Goal: Answer question/provide support

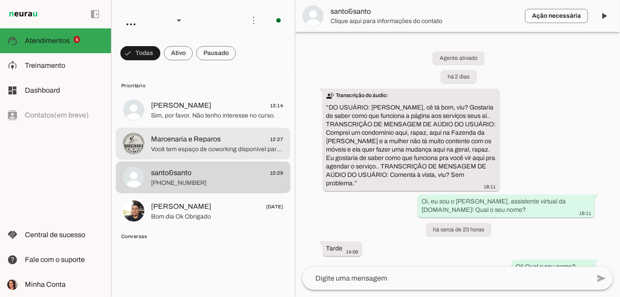
scroll to position [447, 0]
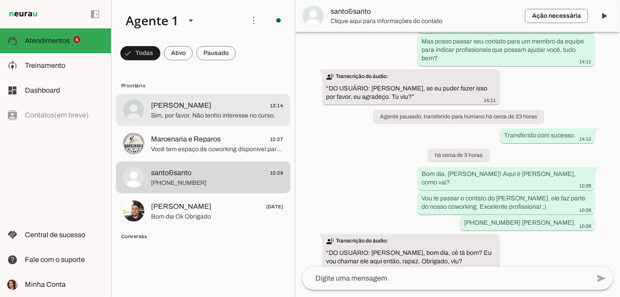
click at [220, 111] on span "[PERSON_NAME] 13:14" at bounding box center [217, 105] width 132 height 11
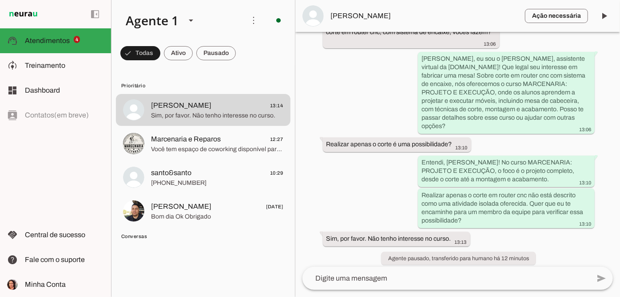
scroll to position [96, 0]
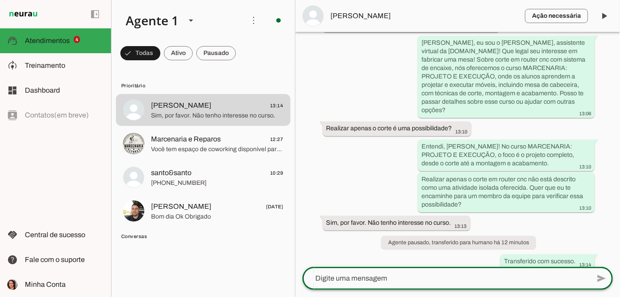
click at [363, 275] on textarea at bounding box center [445, 278] width 287 height 11
type textarea "90x90, a gente indica a controup"
type md-outlined-text-field "90x90, a gente indica a controup"
click at [316, 283] on textarea "90x90, a gente indica a controup" at bounding box center [445, 278] width 287 height 11
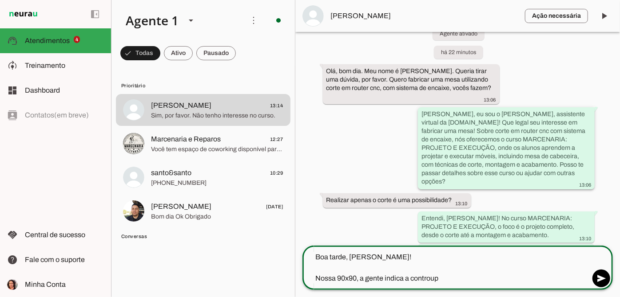
scroll to position [33, 0]
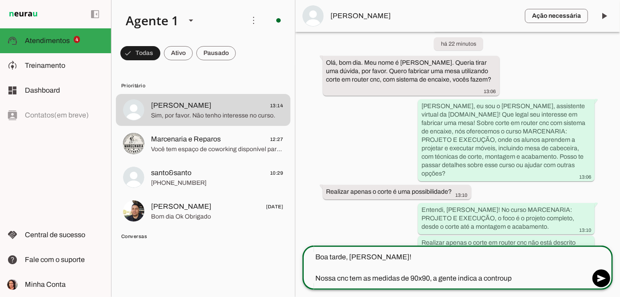
click at [434, 277] on textarea "Boa tarde, [PERSON_NAME]! Nossa cnc tem as medidas de 90x90, a gente indica a c…" at bounding box center [445, 268] width 287 height 32
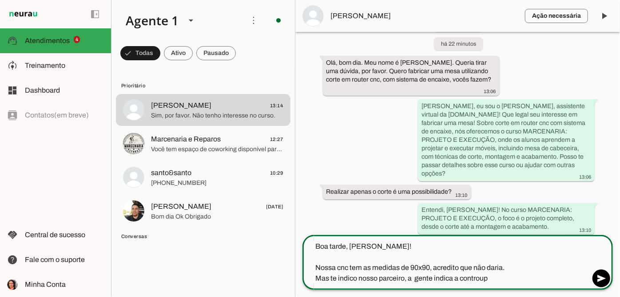
drag, startPoint x: 416, startPoint y: 276, endPoint x: 459, endPoint y: 279, distance: 43.2
click at [459, 279] on textarea "Boa tarde, [PERSON_NAME]! Nossa cnc tem as medidas de 90x90, acredito que não d…" at bounding box center [445, 263] width 287 height 43
type textarea "Boa tarde, [PERSON_NAME]! Nossa cnc tem as medidas de 90x90, acredito que não d…"
type md-outlined-text-field "Boa tarde, [PERSON_NAME]! Nossa cnc tem as medidas de 90x90, acredito que não d…"
click at [447, 281] on textarea "Boa tarde, [PERSON_NAME]! Nossa cnc tem as medidas de 90x90, acredito que não d…" at bounding box center [445, 263] width 287 height 43
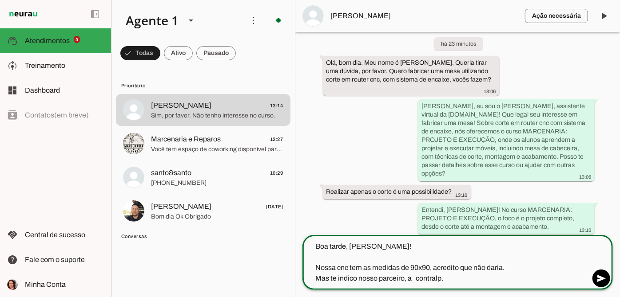
click at [413, 275] on textarea "Boa tarde, [PERSON_NAME]! Nossa cnc tem as medidas de 90x90, acredito que não d…" at bounding box center [445, 263] width 287 height 43
click at [452, 288] on div "Boa tarde, [PERSON_NAME]! Nossa cnc tem as medidas de 90x90, acredito que não d…" at bounding box center [445, 262] width 287 height 55
click at [450, 282] on textarea "Boa tarde, [PERSON_NAME]! Nossa cnc tem as medidas de 90x90, acredito que não d…" at bounding box center [445, 263] width 287 height 43
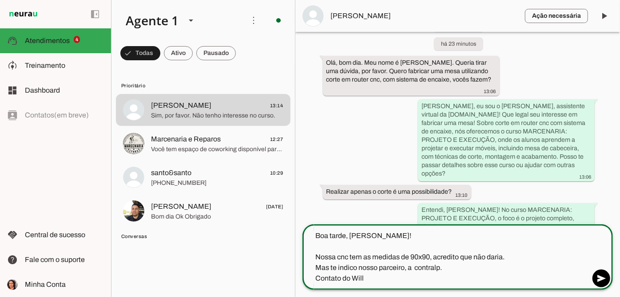
type textarea "Boa tarde, [PERSON_NAME]! Nossa cnc tem as medidas de 90x90, acredito que não d…"
type md-outlined-text-field "Boa tarde, [PERSON_NAME]! Nossa cnc tem as medidas de 90x90, acredito que não d…"
type textarea "Boa tarde, [PERSON_NAME]! Nossa cnc tem as medidas de 90x90, acredito que não d…"
type md-outlined-text-field "Boa tarde, [PERSON_NAME]! Nossa cnc tem as medidas de 90x90, acredito que não d…"
paste textarea "8272-3640"
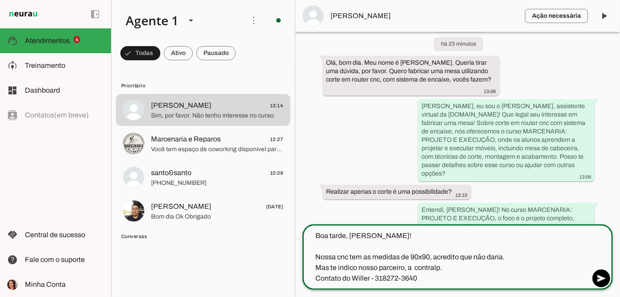
click at [381, 276] on textarea "Boa tarde, [PERSON_NAME]! Nossa cnc tem as medidas de 90x90, acredito que não d…" at bounding box center [445, 257] width 287 height 53
type textarea "Boa tarde, [PERSON_NAME]! Nossa cnc tem as medidas de 90x90, acredito que não d…"
click at [452, 285] on div "Boa tarde, [PERSON_NAME]! Nossa cnc tem as medidas de 90x90, acredito que não d…" at bounding box center [445, 258] width 287 height 66
click at [448, 289] on div "Boa tarde, [PERSON_NAME]! Nossa cnc tem as medidas de 90x90, acredito que não d…" at bounding box center [445, 258] width 287 height 66
click at [439, 284] on textarea "Boa tarde, [PERSON_NAME]! Nossa cnc tem as medidas de 90x90, acredito que não d…" at bounding box center [445, 257] width 287 height 53
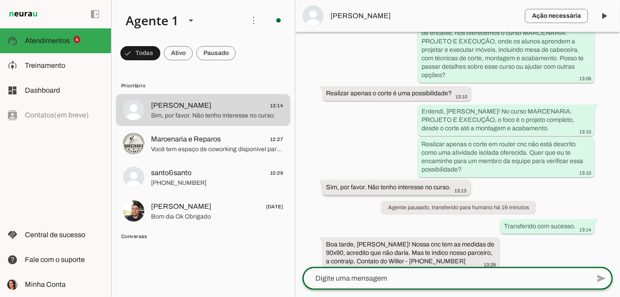
scroll to position [131, 0]
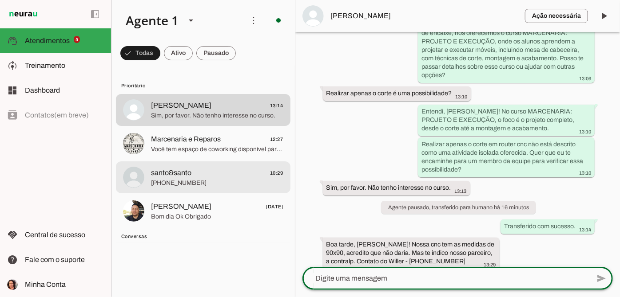
click at [214, 185] on span "[PHONE_NUMBER]" at bounding box center [217, 183] width 132 height 9
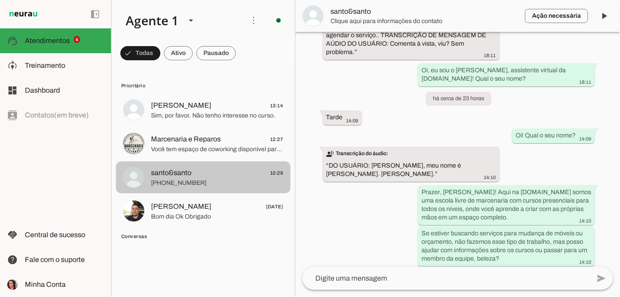
scroll to position [480, 0]
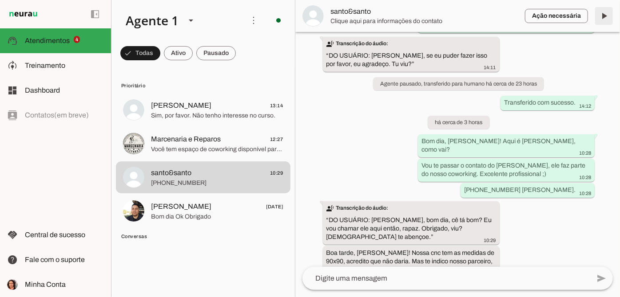
click at [605, 16] on span at bounding box center [603, 15] width 21 height 21
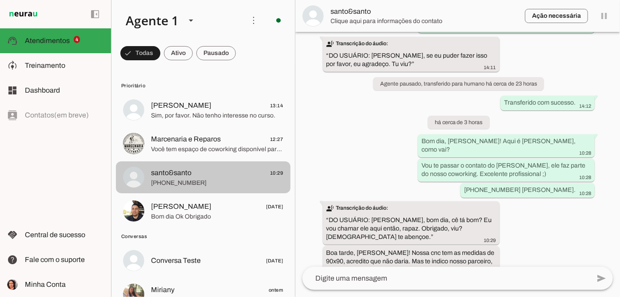
scroll to position [0, 0]
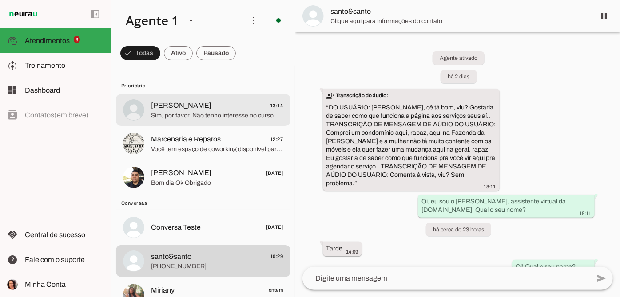
click at [183, 108] on span "[PERSON_NAME]" at bounding box center [181, 105] width 60 height 11
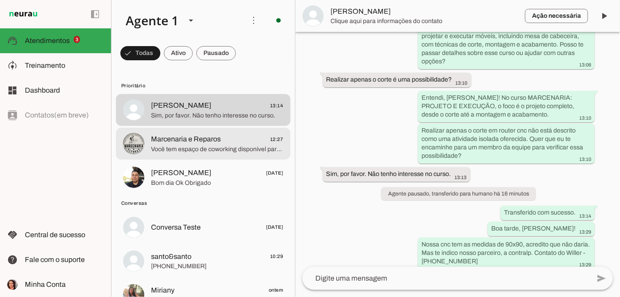
click at [184, 138] on span "Marcenaria e Reparos" at bounding box center [186, 139] width 70 height 11
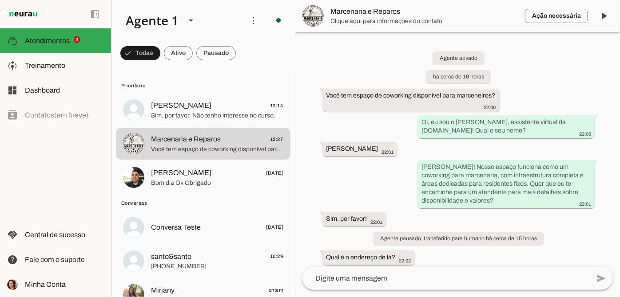
scroll to position [86, 0]
